Goal: Complete application form

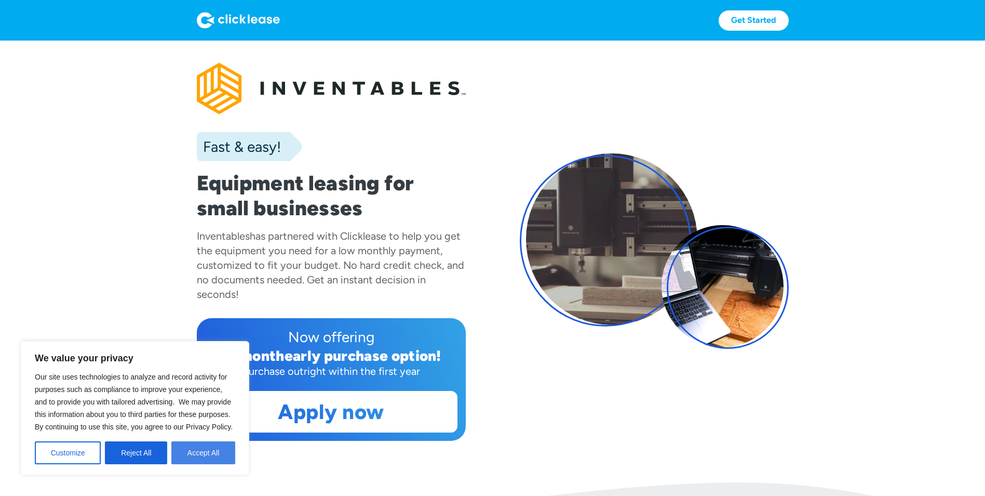
click at [197, 455] on button "Accept All" at bounding box center [203, 452] width 64 height 23
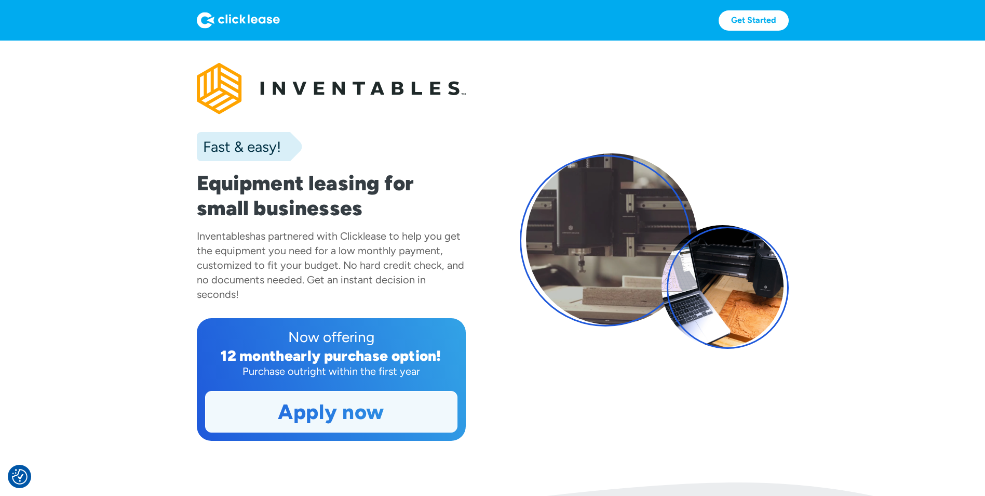
click at [367, 418] on link "Apply now" at bounding box center [331, 411] width 251 height 41
